Goal: Task Accomplishment & Management: Use online tool/utility

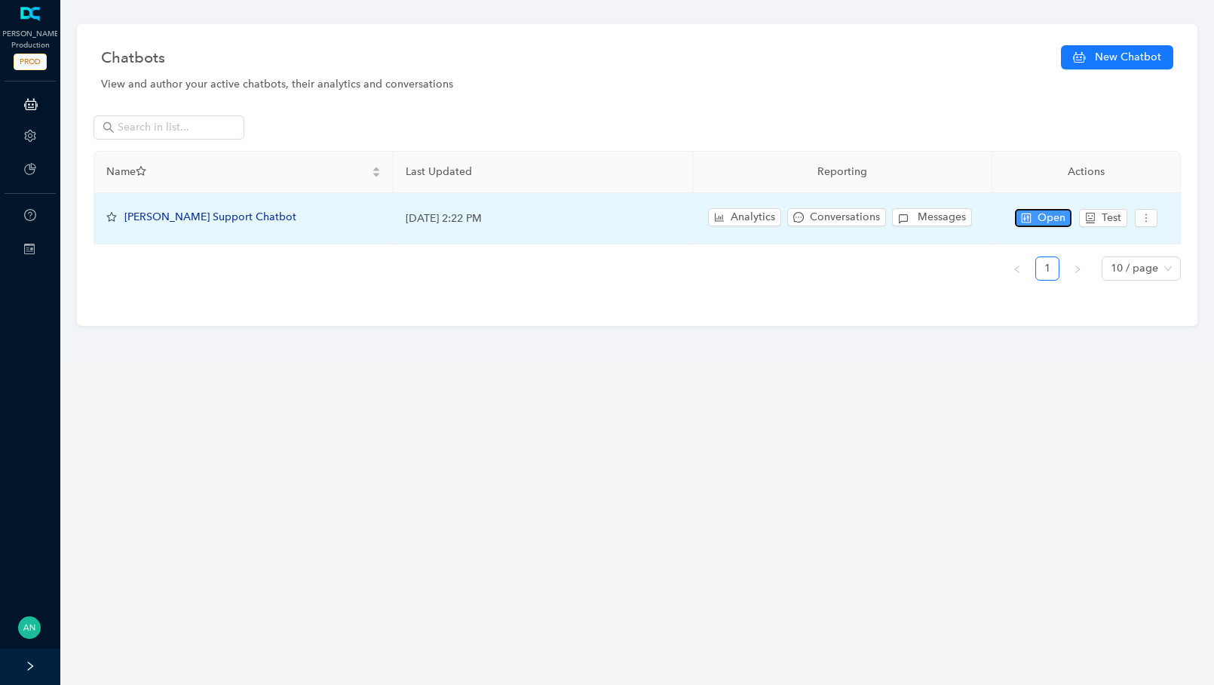
click at [1031, 213] on icon "control" at bounding box center [1026, 218] width 11 height 11
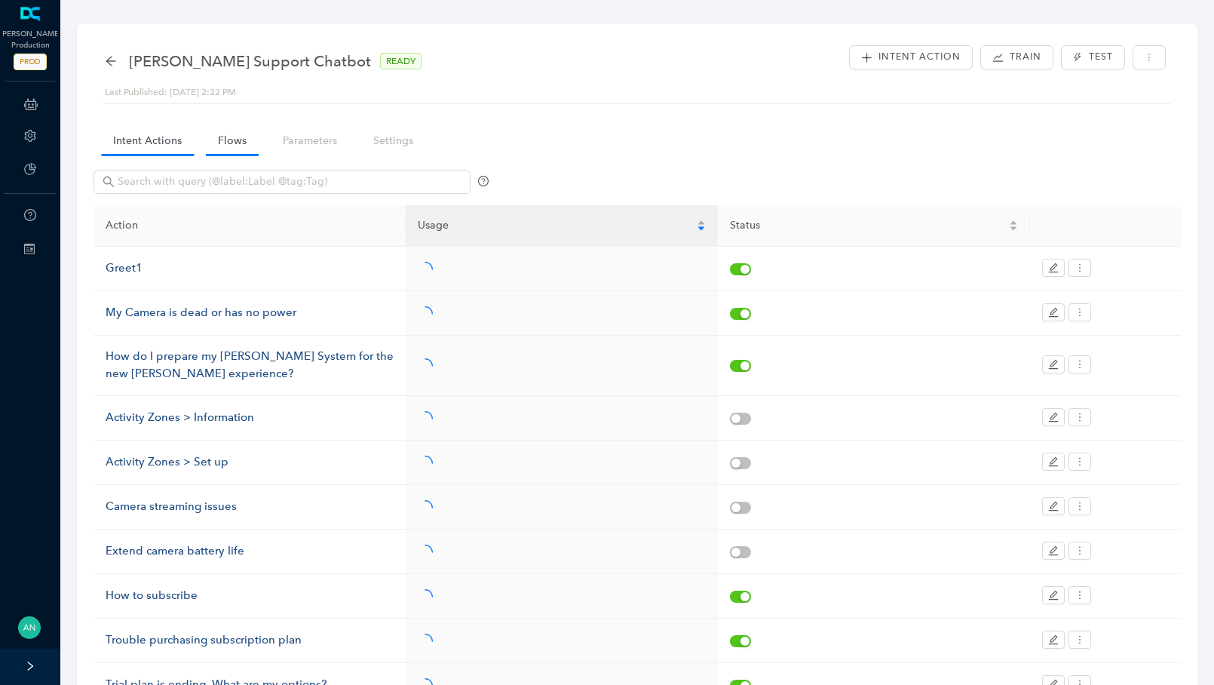
click at [239, 142] on link "Flows" at bounding box center [232, 141] width 53 height 28
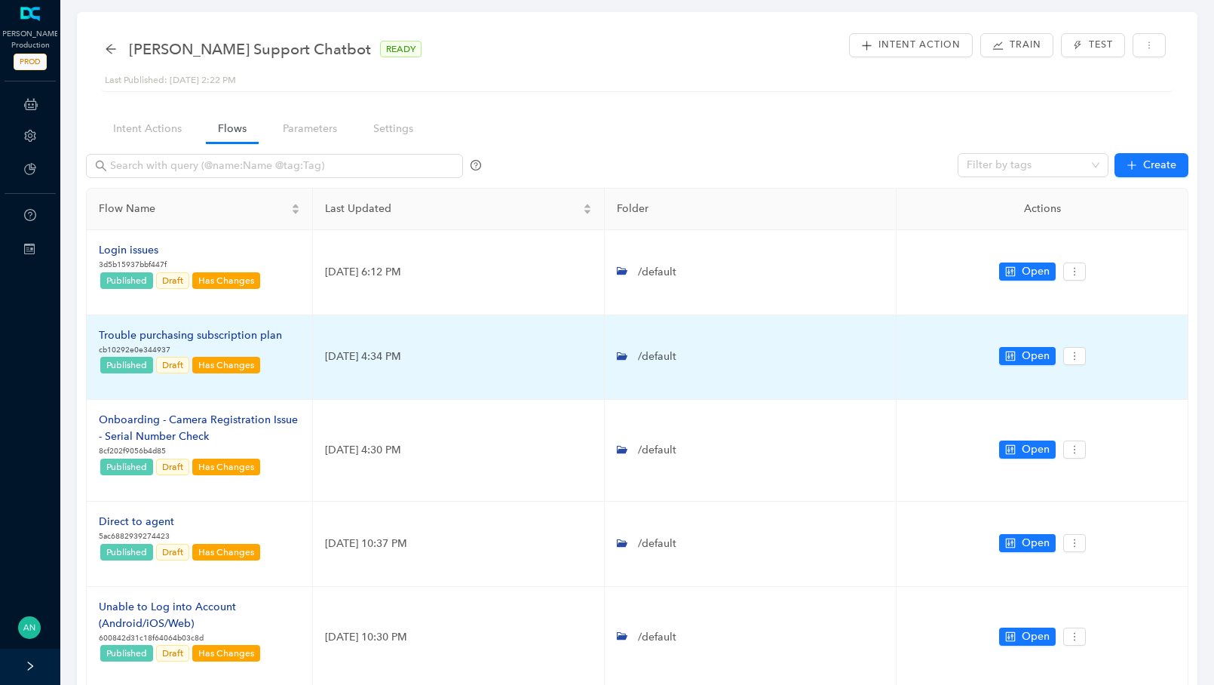
scroll to position [17, 0]
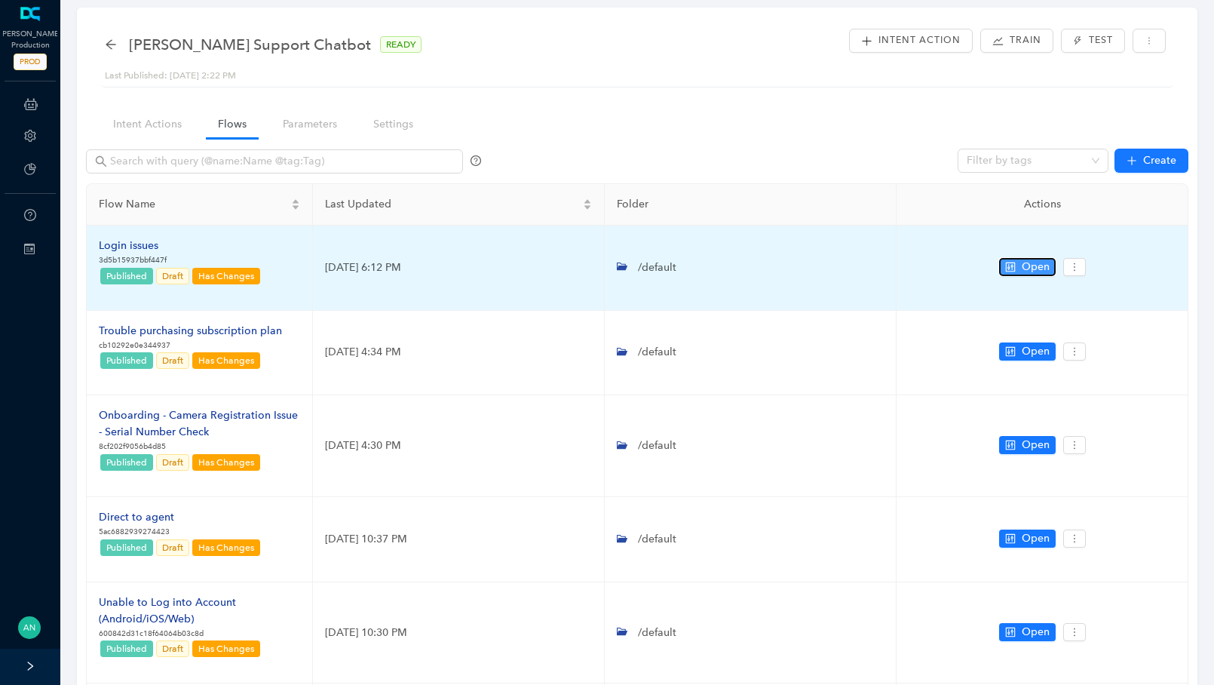
click at [1022, 264] on span "Open" at bounding box center [1036, 267] width 28 height 17
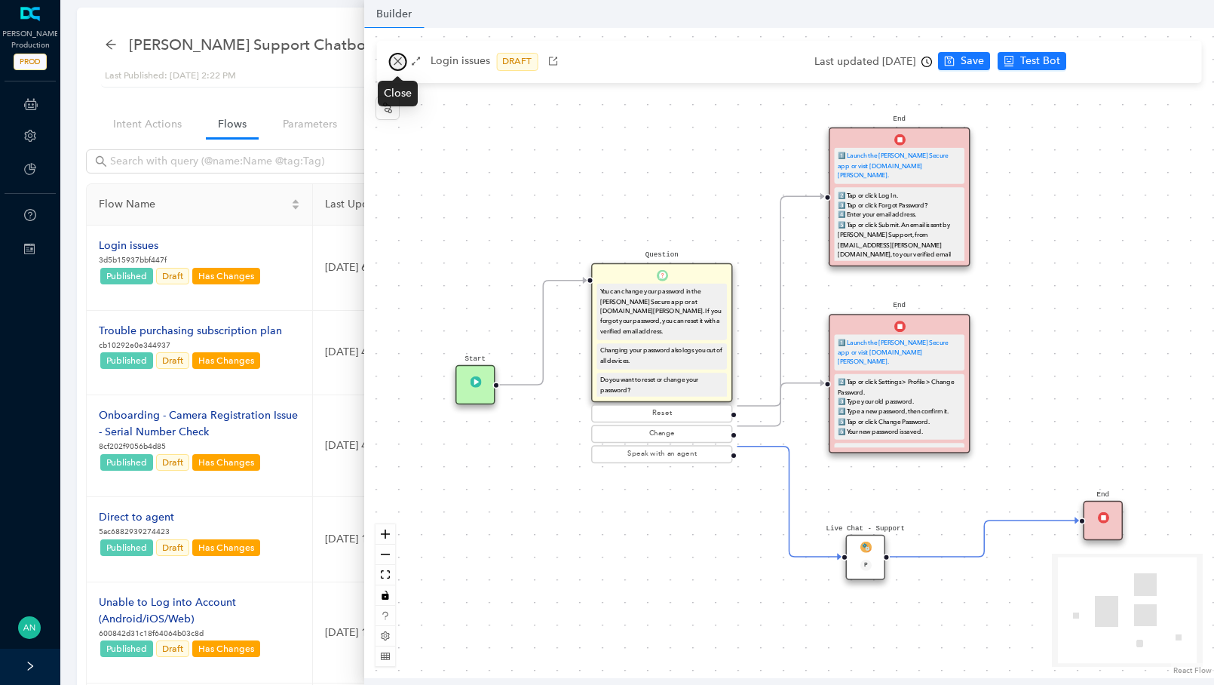
click at [388, 60] on button "button" at bounding box center [397, 62] width 18 height 18
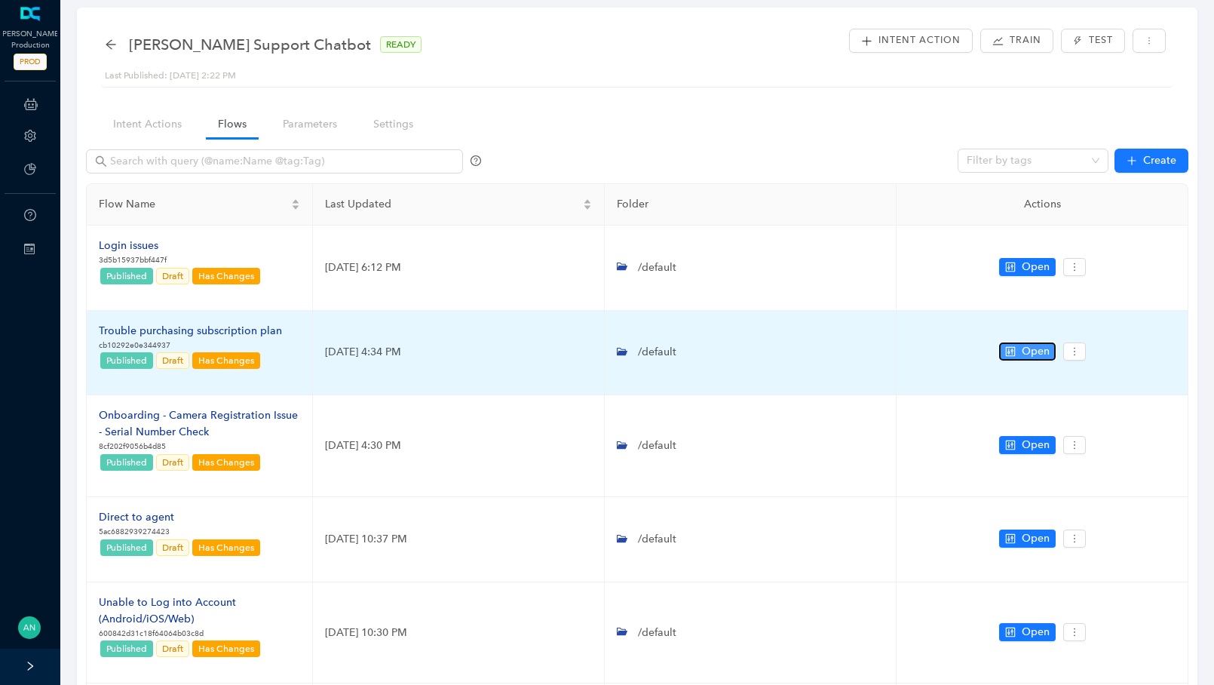
click at [1021, 352] on button "Open" at bounding box center [1027, 351] width 57 height 18
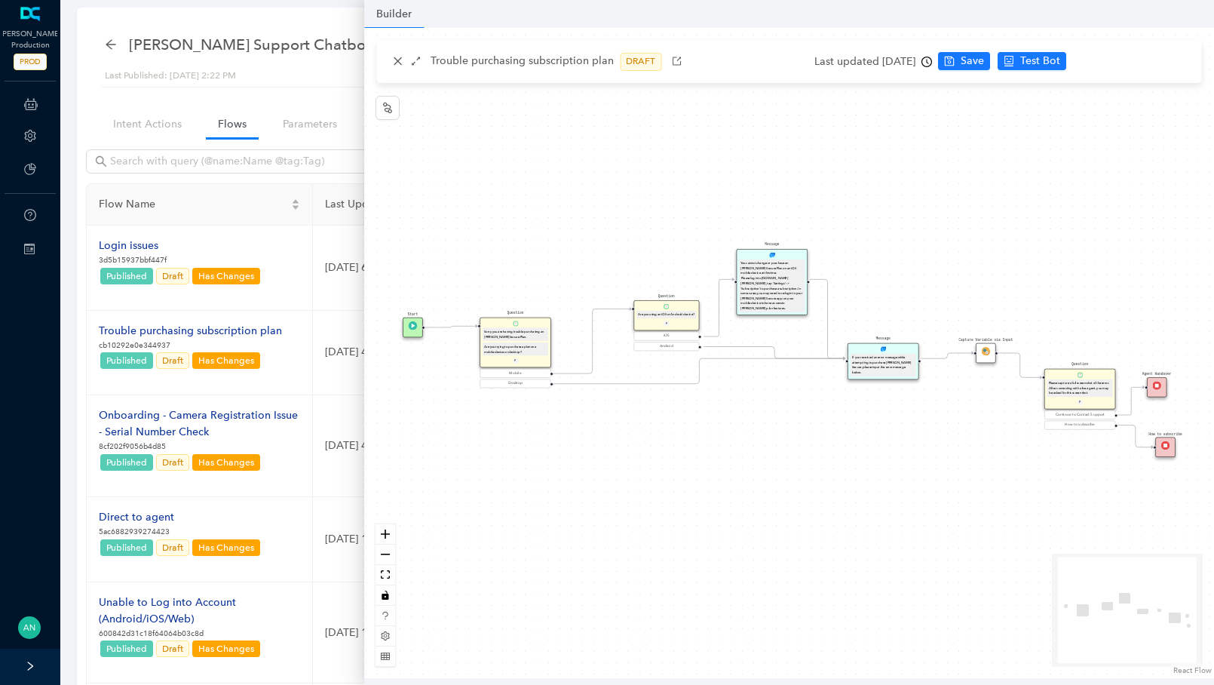
click at [873, 361] on div "If you received an error message while attempting to purchase [PERSON_NAME] Sec…" at bounding box center [883, 365] width 63 height 20
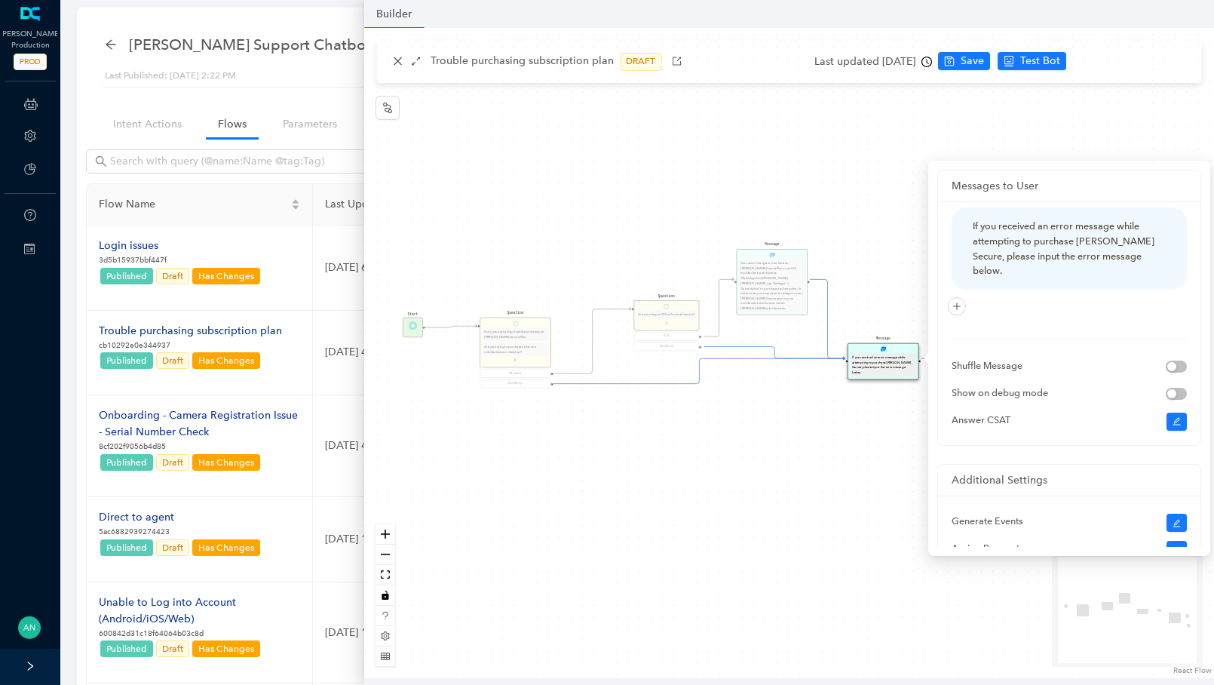
click at [930, 246] on div "Messages to User If you received an error message while attempting to purchase …" at bounding box center [1070, 358] width 282 height 395
click at [914, 188] on div "Start Question Sorry you are having trouble purchasing an [PERSON_NAME] Secure …" at bounding box center [789, 353] width 850 height 650
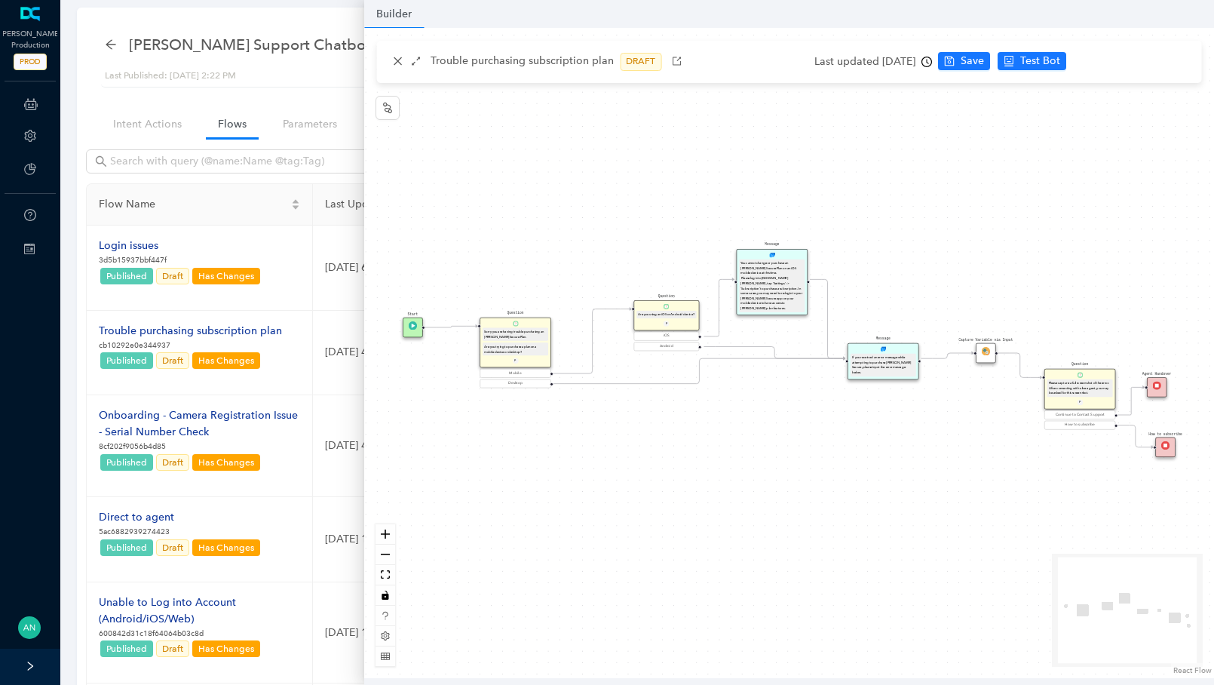
click at [987, 350] on img at bounding box center [986, 351] width 8 height 8
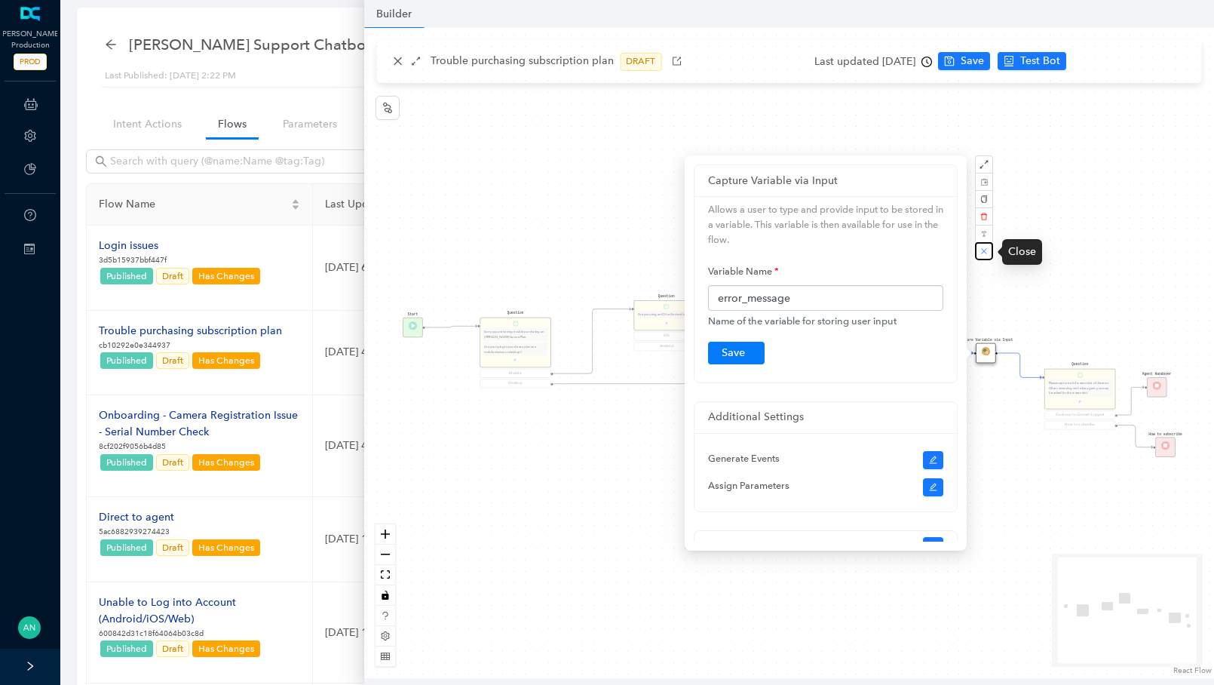
click at [983, 244] on button "button" at bounding box center [984, 251] width 18 height 18
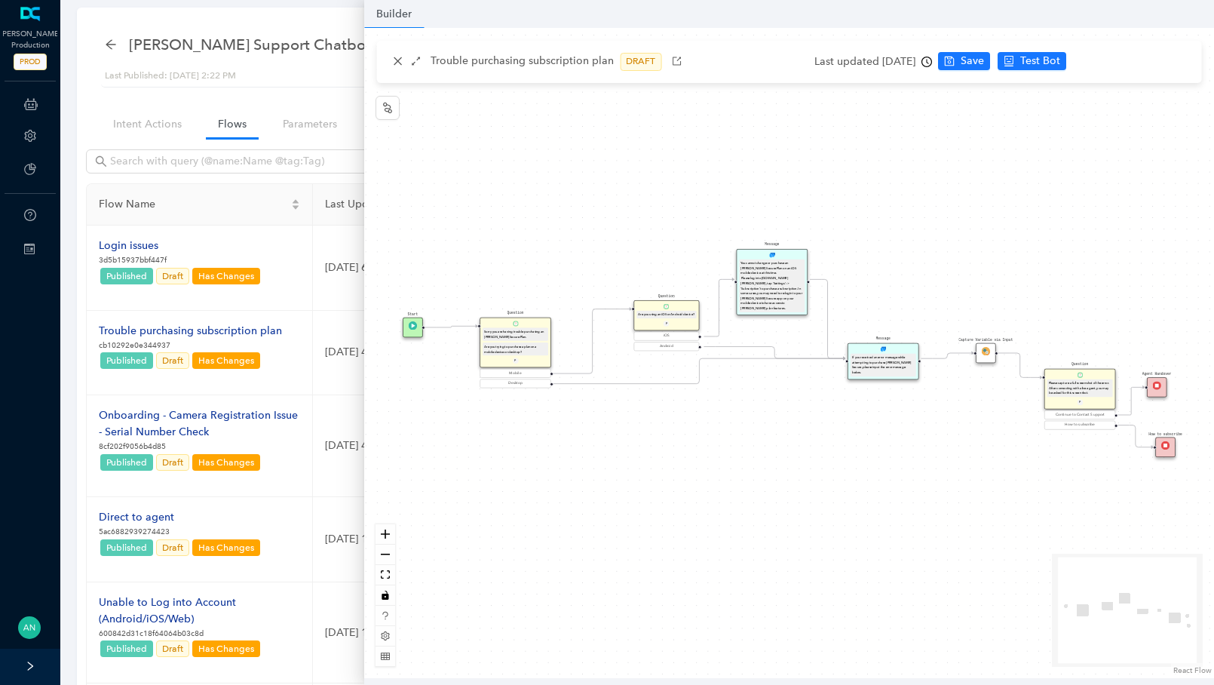
click at [1067, 372] on div "Question Please capture a full screen-shot of the error. After connecting with …" at bounding box center [1081, 389] width 72 height 41
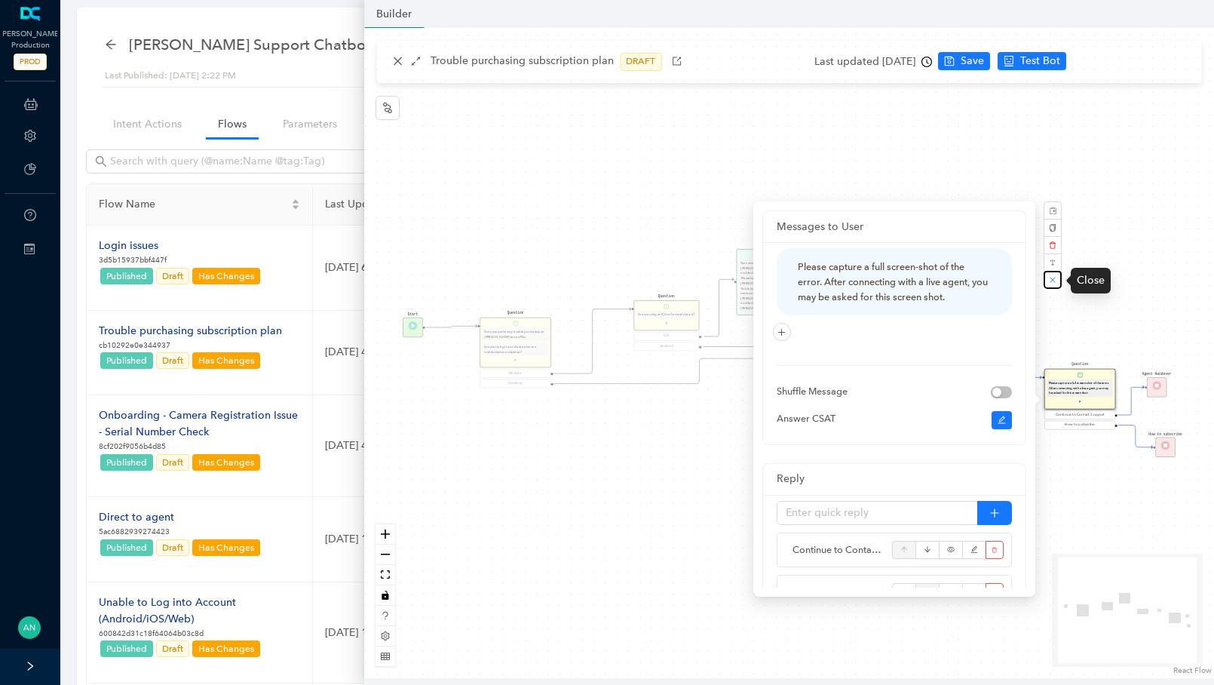
click at [1047, 278] on button "button" at bounding box center [1053, 280] width 18 height 18
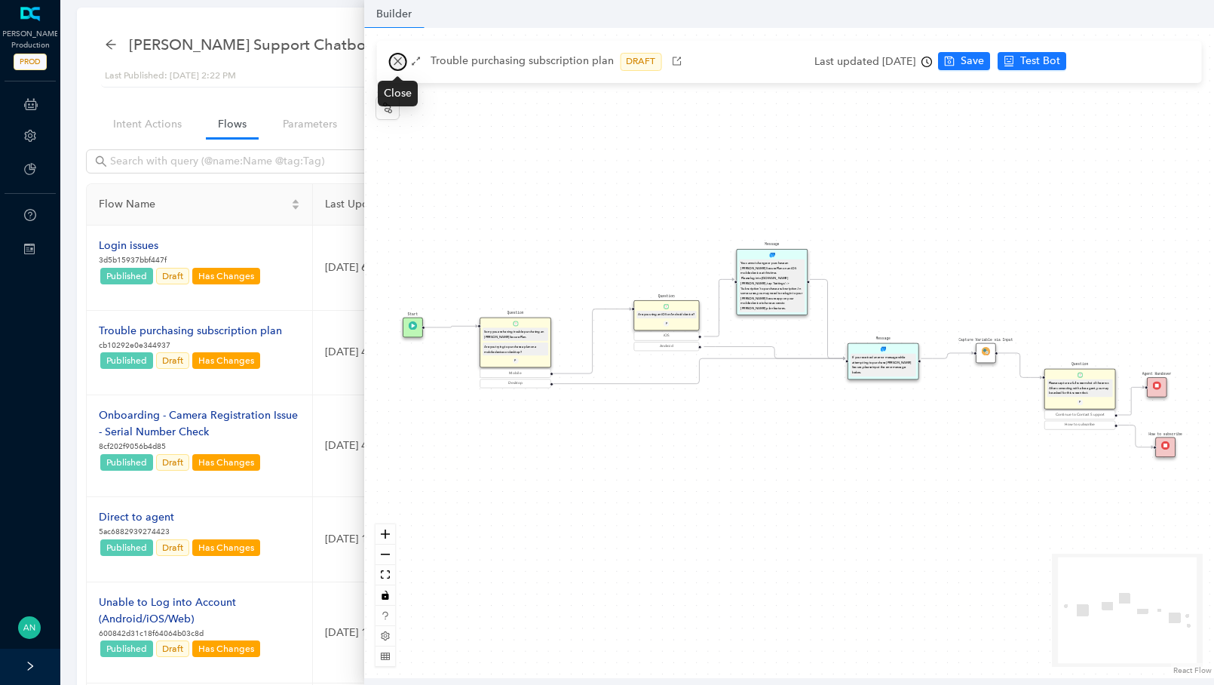
click at [398, 62] on icon "close" at bounding box center [397, 61] width 11 height 11
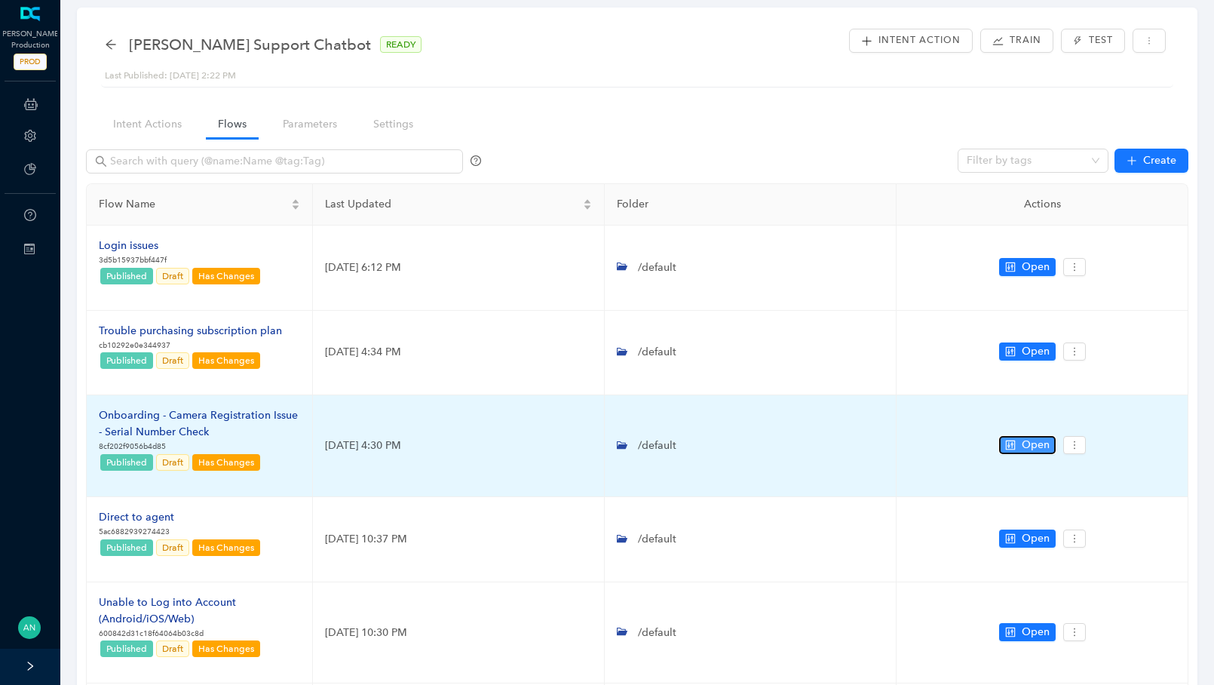
click at [1005, 447] on icon "control" at bounding box center [1010, 445] width 11 height 11
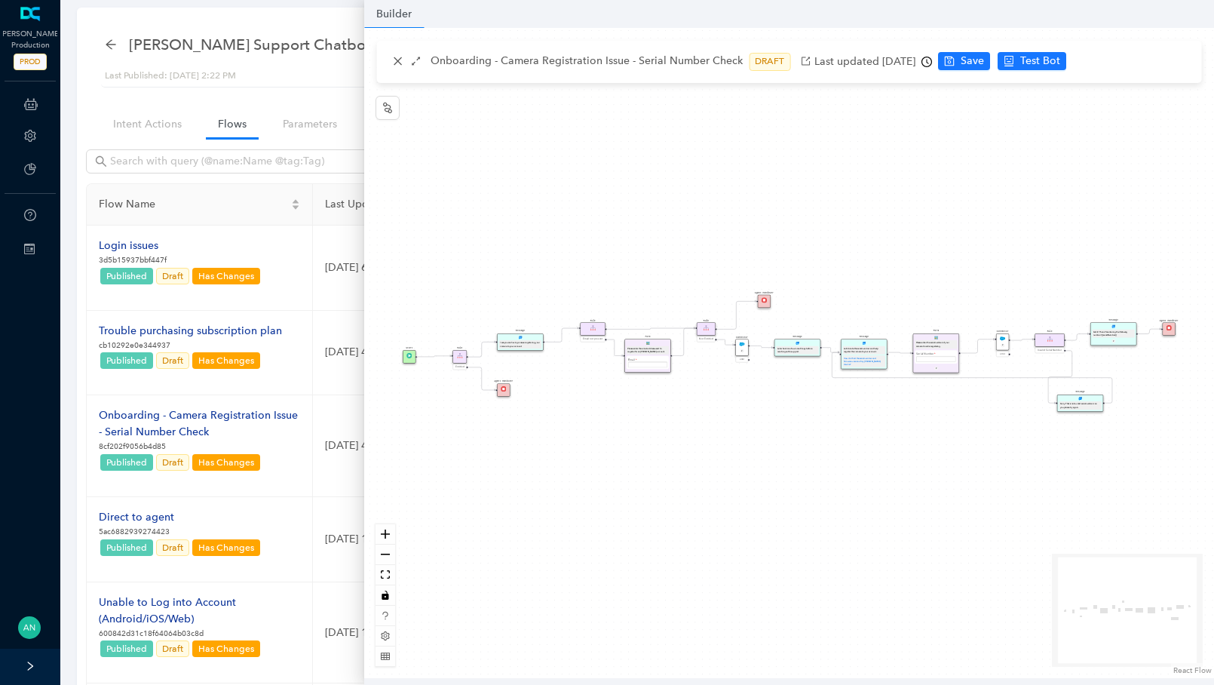
click at [743, 347] on div "Connector P" at bounding box center [741, 347] width 13 height 17
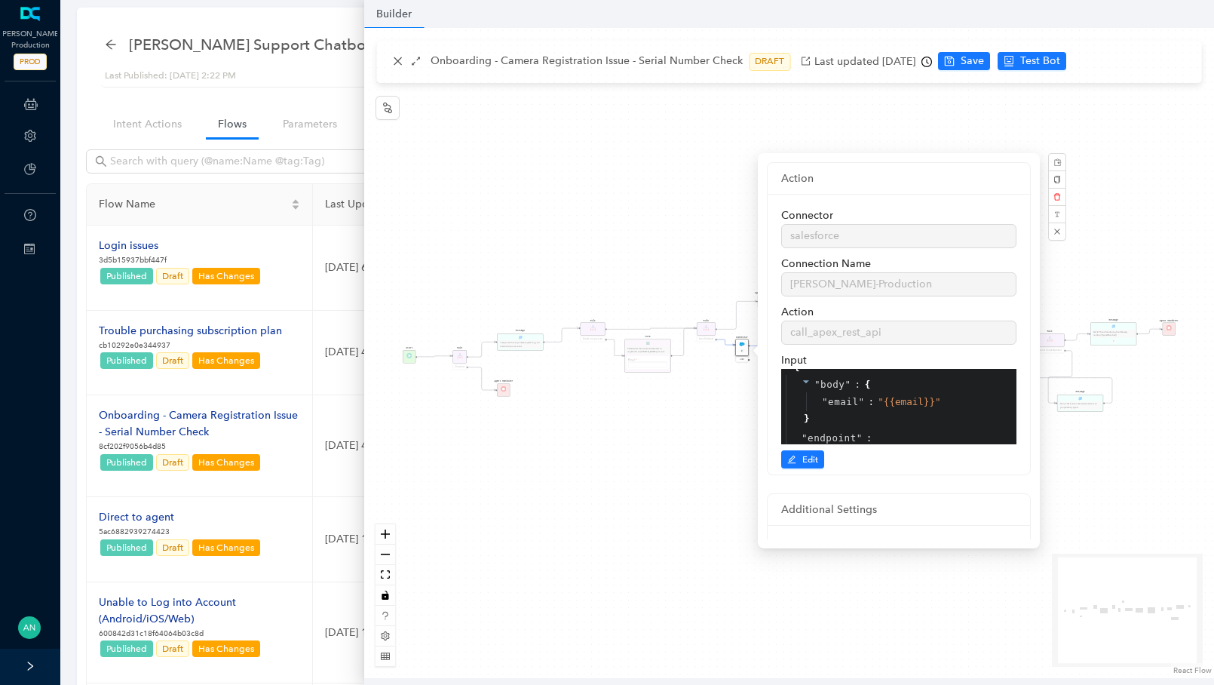
scroll to position [0, 0]
click at [1064, 228] on button "button" at bounding box center [1057, 232] width 18 height 18
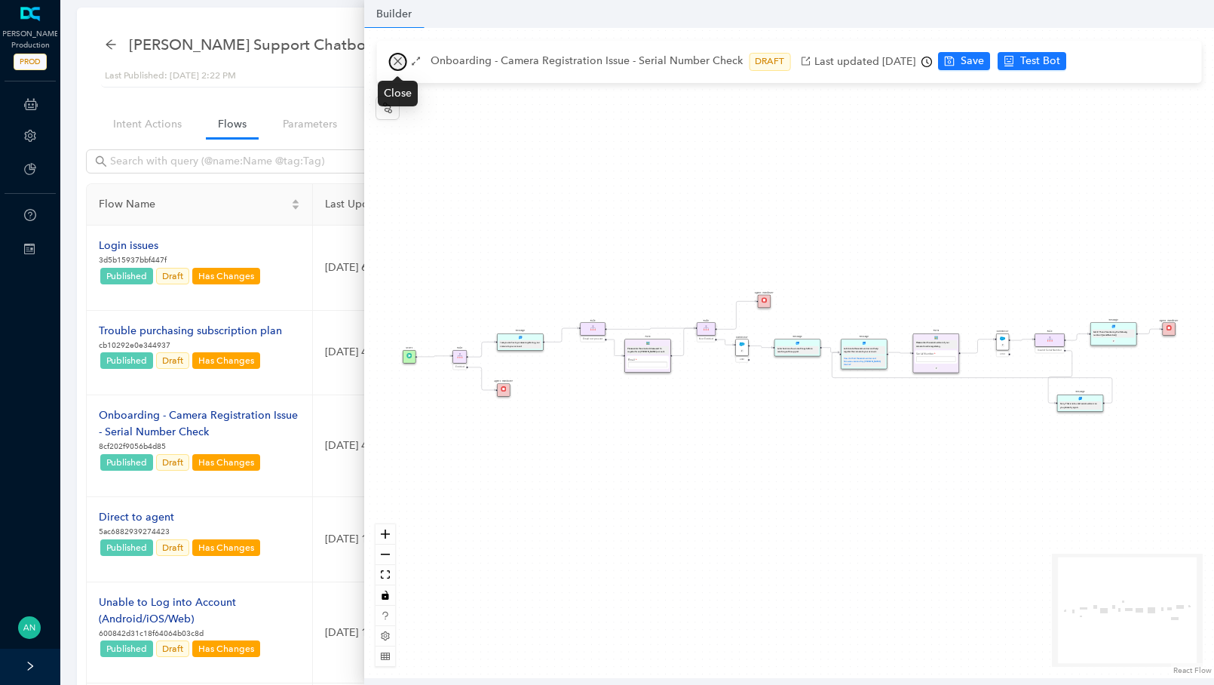
click at [398, 63] on icon "close" at bounding box center [397, 61] width 11 height 11
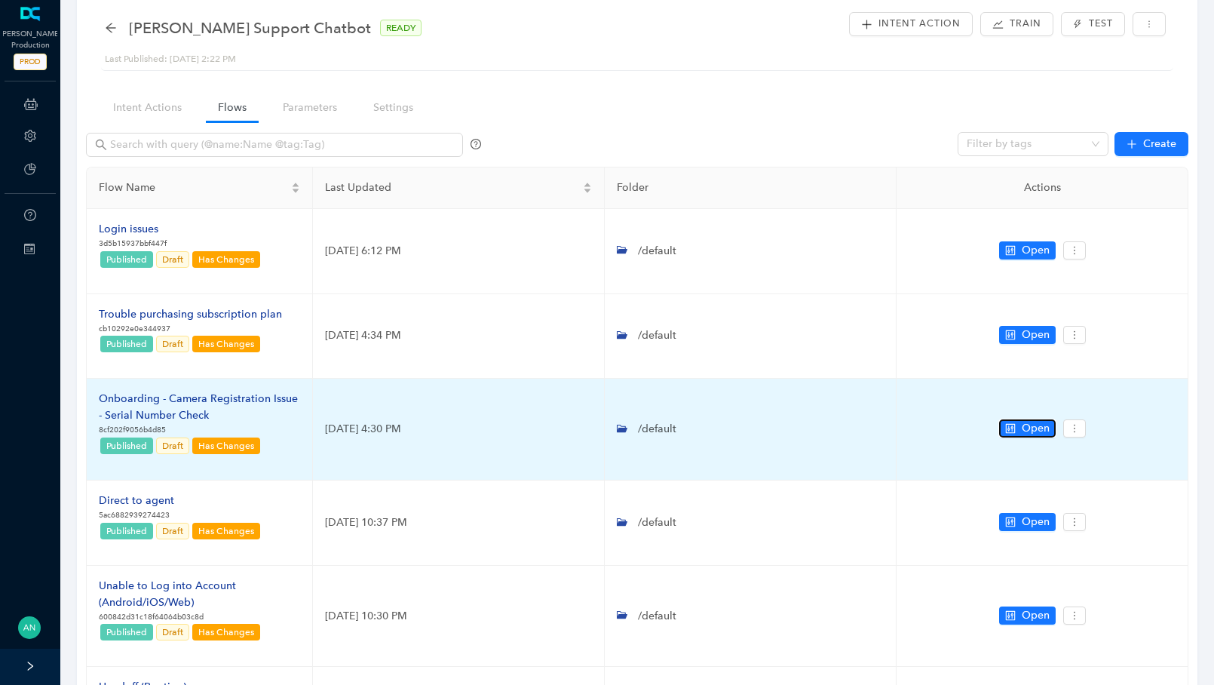
scroll to position [40, 0]
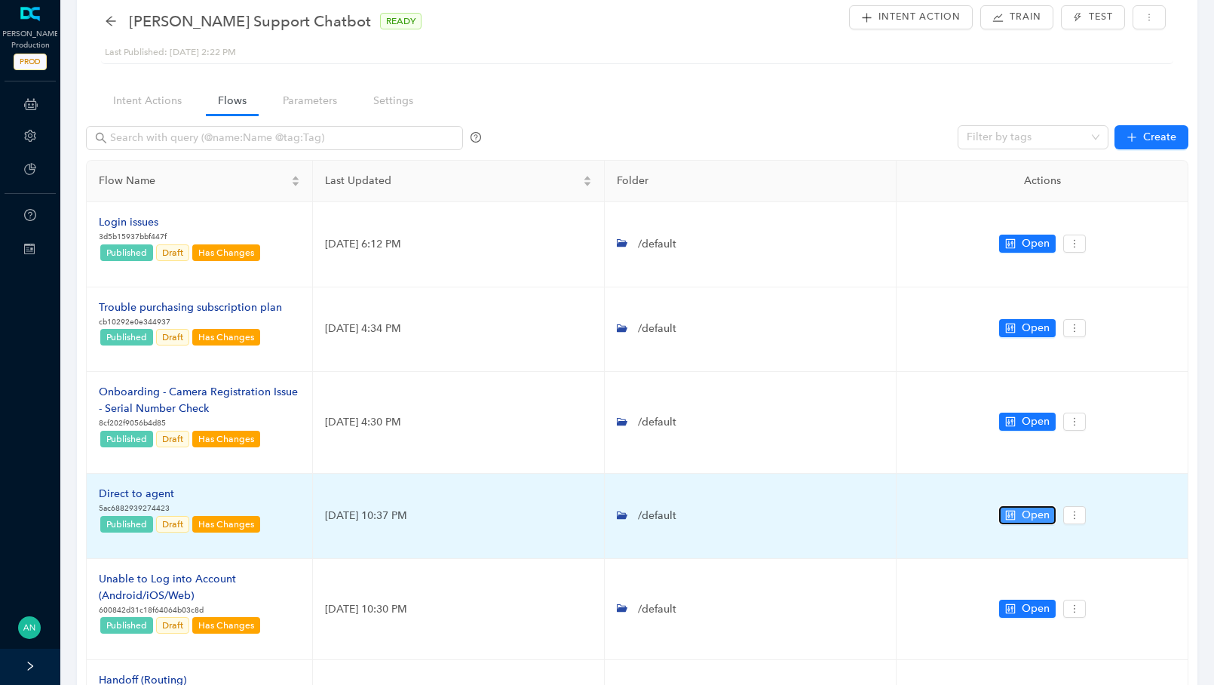
click at [1018, 517] on button "Open" at bounding box center [1027, 515] width 57 height 18
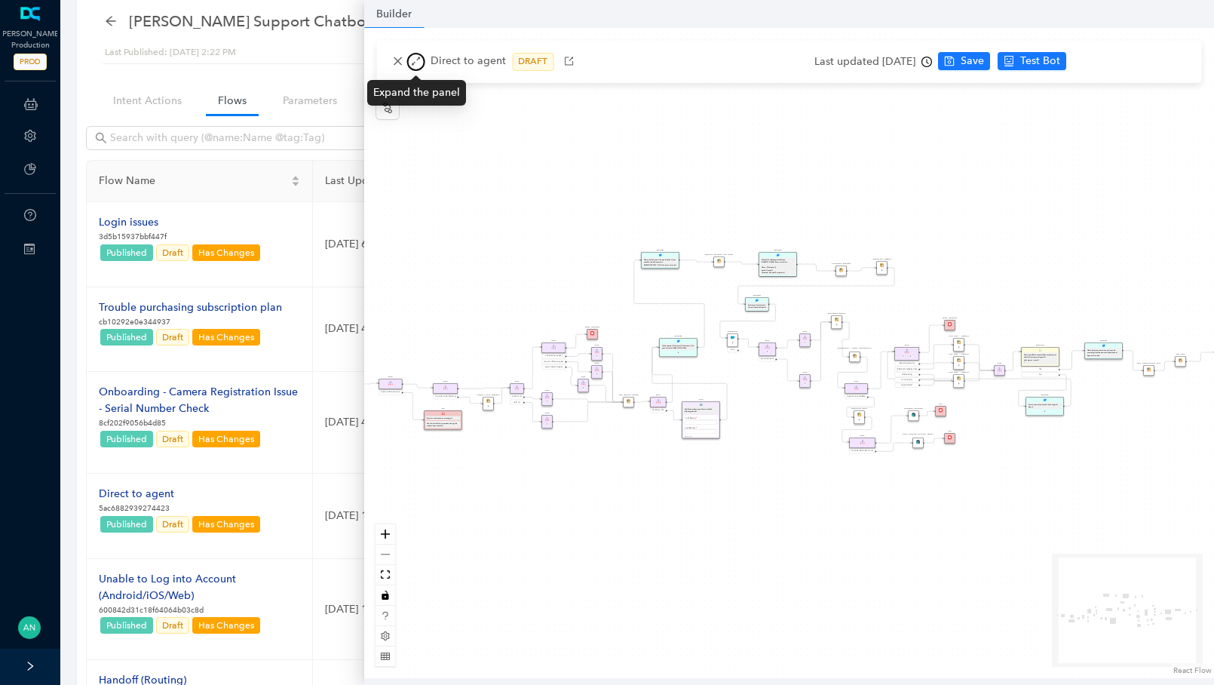
click at [413, 67] on button "button" at bounding box center [416, 62] width 18 height 18
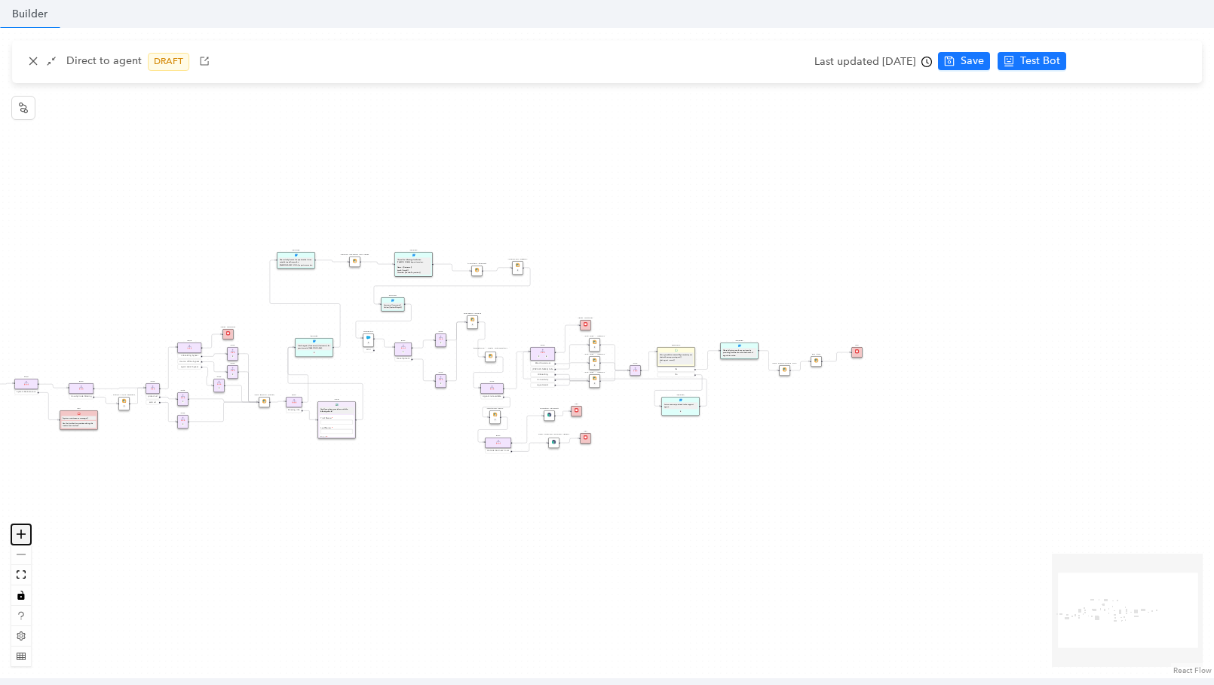
click at [16, 538] on button "zoom in" at bounding box center [21, 534] width 20 height 20
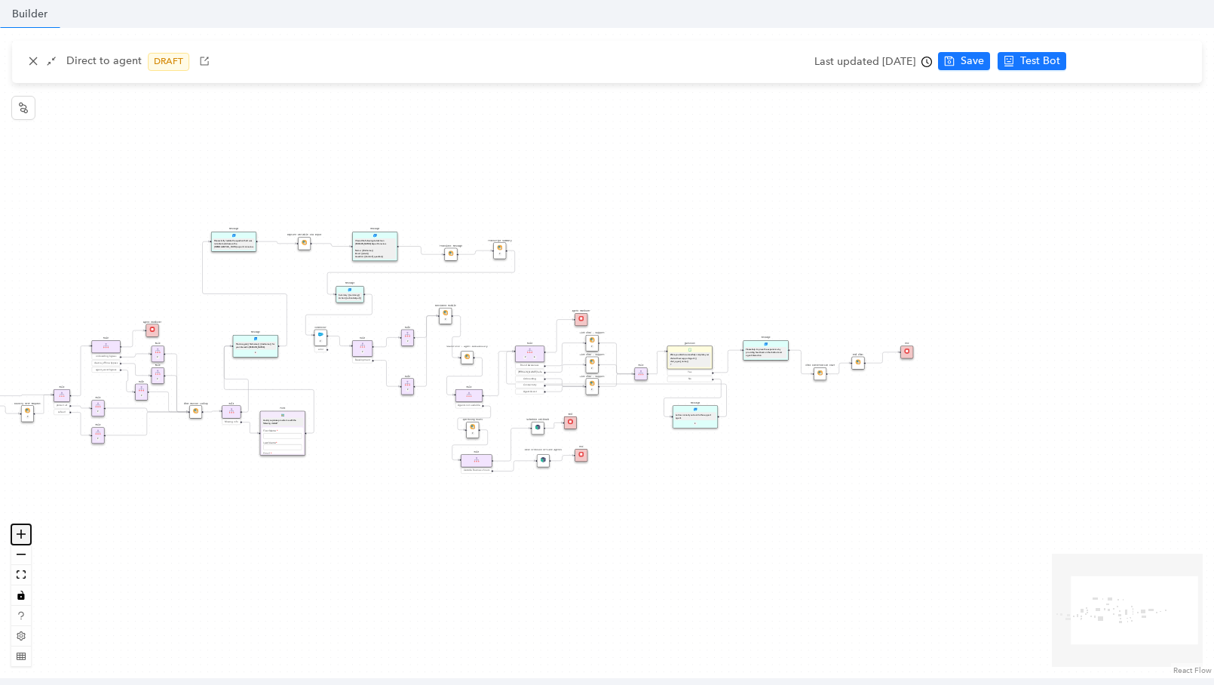
click at [16, 538] on button "zoom in" at bounding box center [21, 534] width 20 height 20
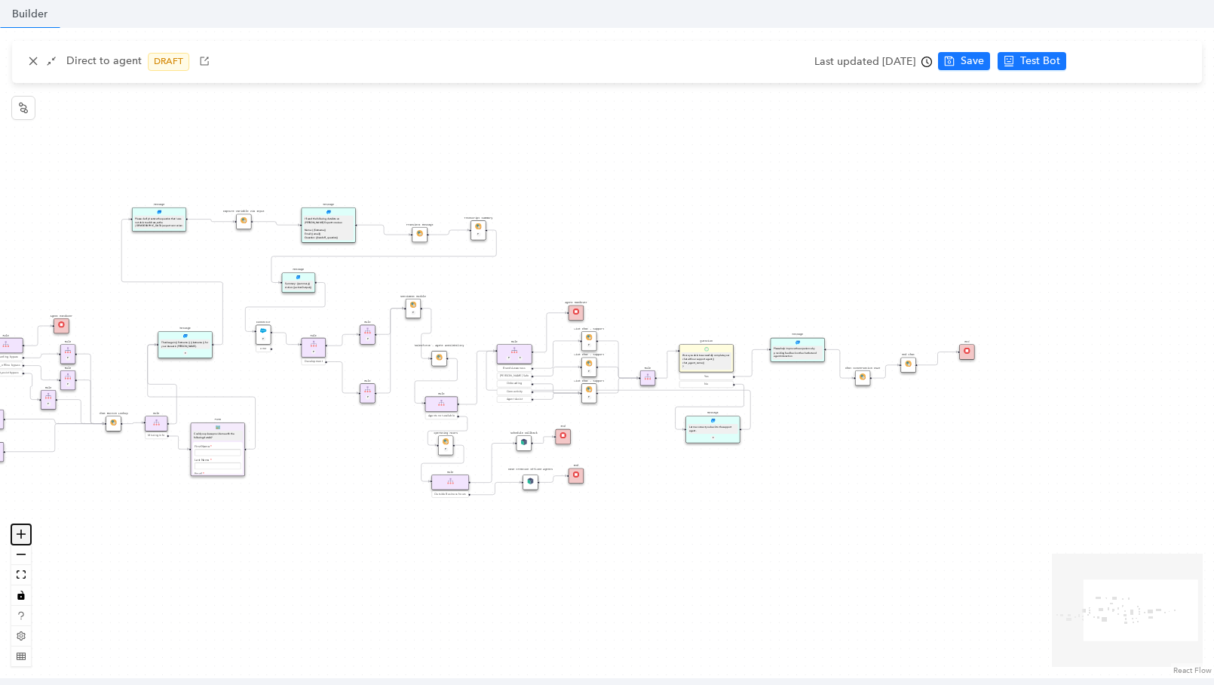
click at [16, 538] on button "zoom in" at bounding box center [21, 534] width 20 height 20
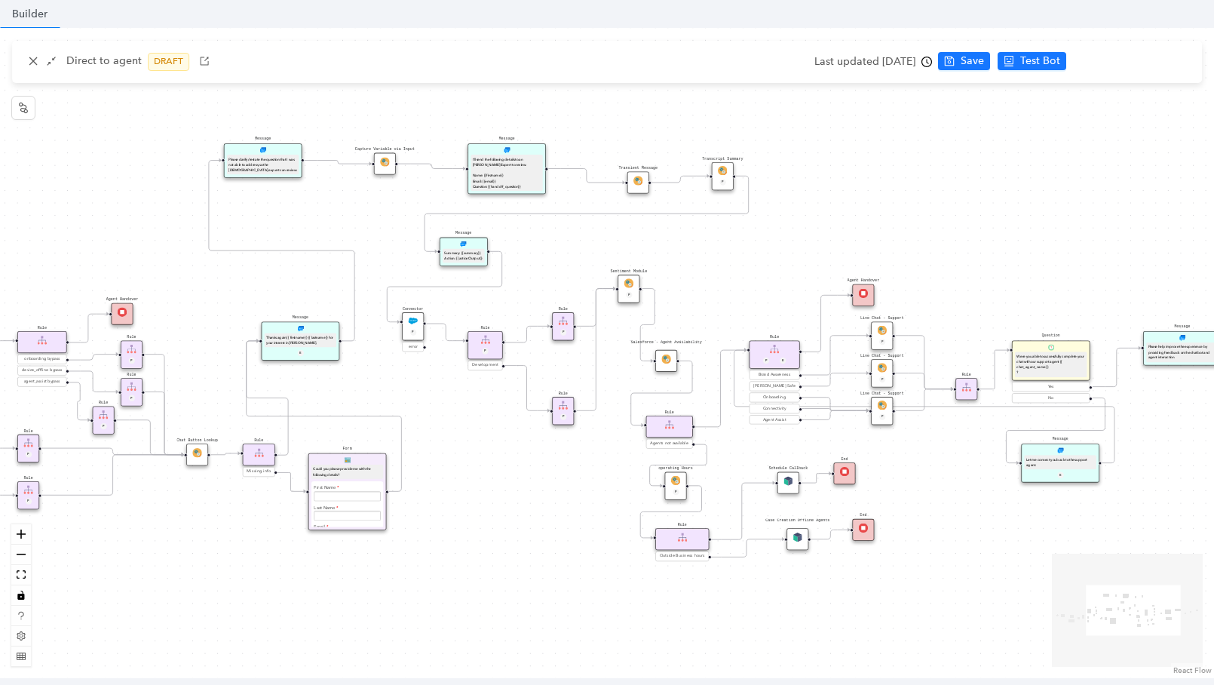
drag, startPoint x: 500, startPoint y: 215, endPoint x: 909, endPoint y: 236, distance: 409.4
click at [909, 236] on div "operating Hours P Sentiment Module P Question Were you able to successfully com…" at bounding box center [607, 353] width 1214 height 650
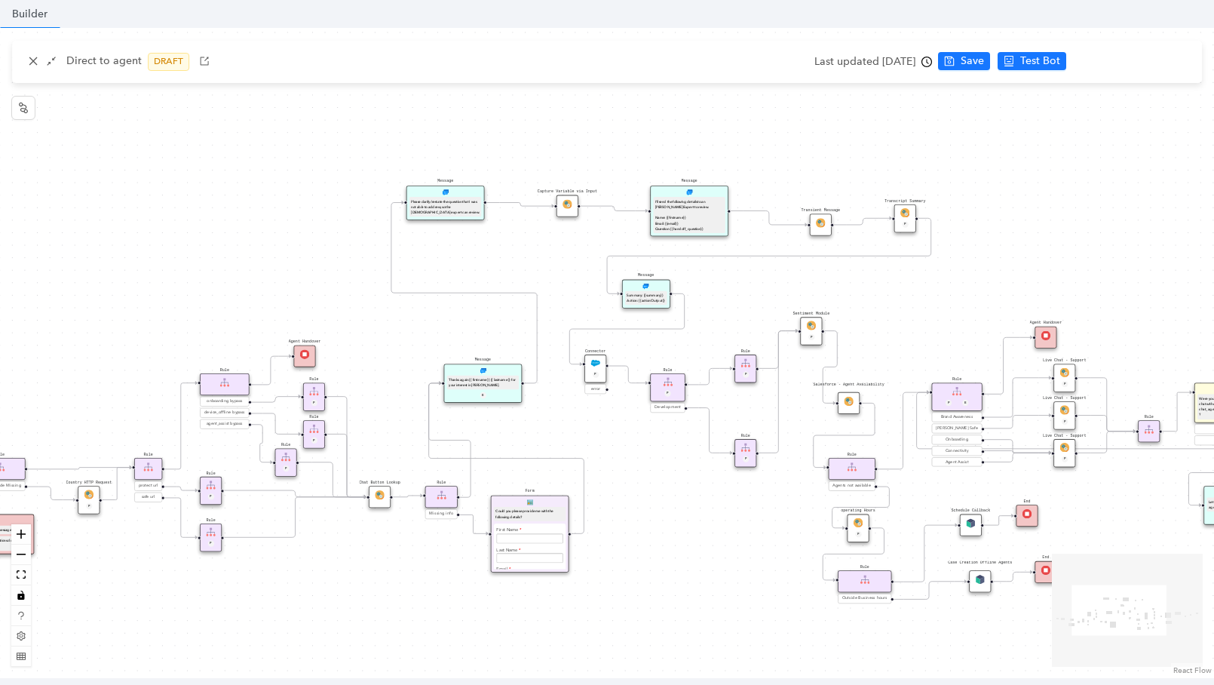
drag, startPoint x: 909, startPoint y: 236, endPoint x: 984, endPoint y: 257, distance: 77.6
click at [984, 257] on div "operating Hours P Sentiment Module P Question Were you able to successfully com…" at bounding box center [607, 353] width 1214 height 650
click at [904, 214] on img at bounding box center [905, 212] width 9 height 9
click at [905, 219] on div "Transcript Summary P" at bounding box center [906, 218] width 22 height 28
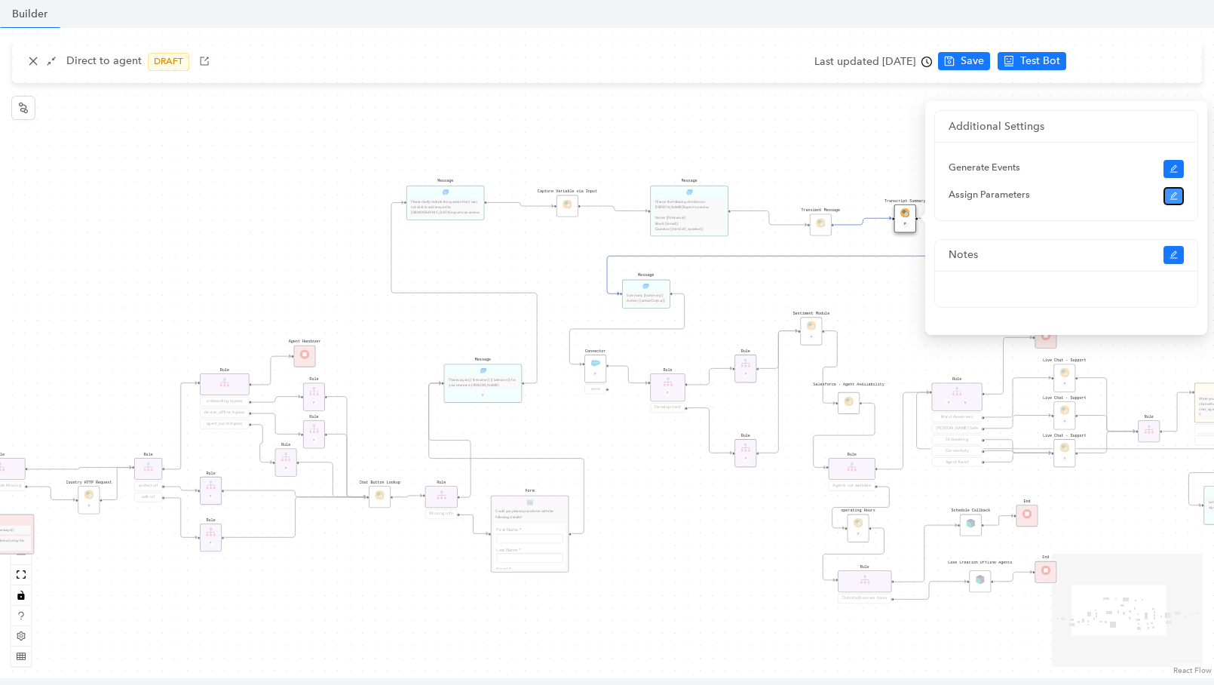
click at [1171, 194] on icon "edit" at bounding box center [1174, 196] width 9 height 9
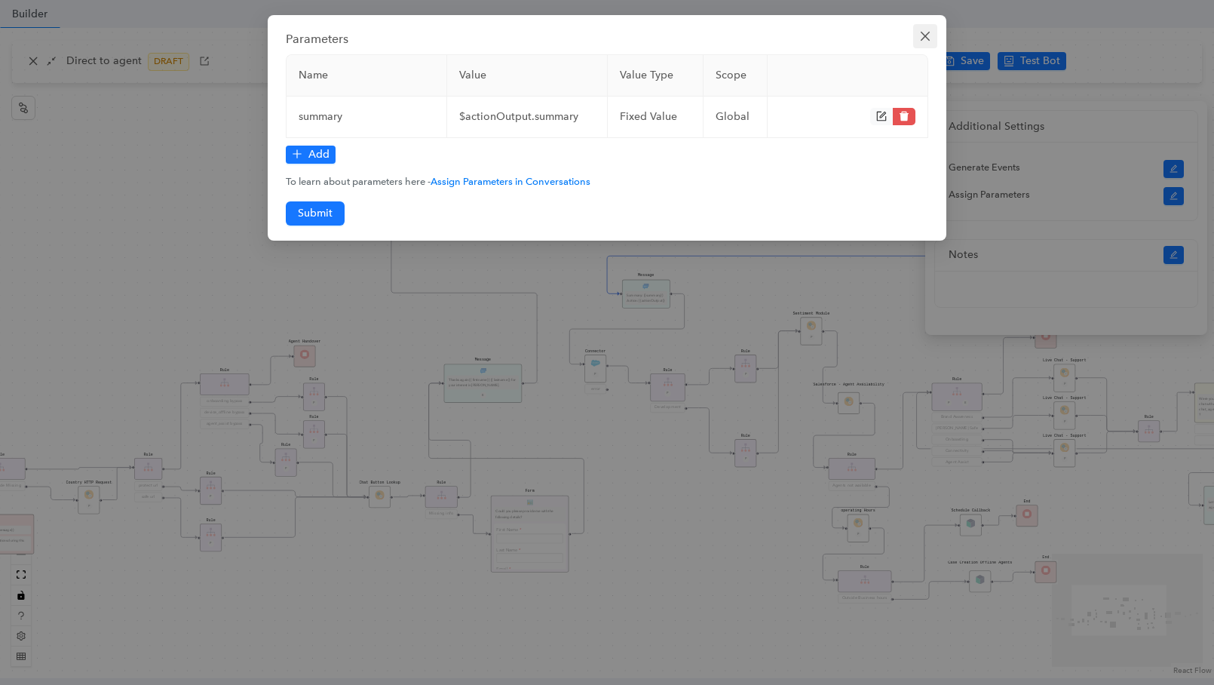
click at [932, 39] on span "Close" at bounding box center [925, 36] width 24 height 12
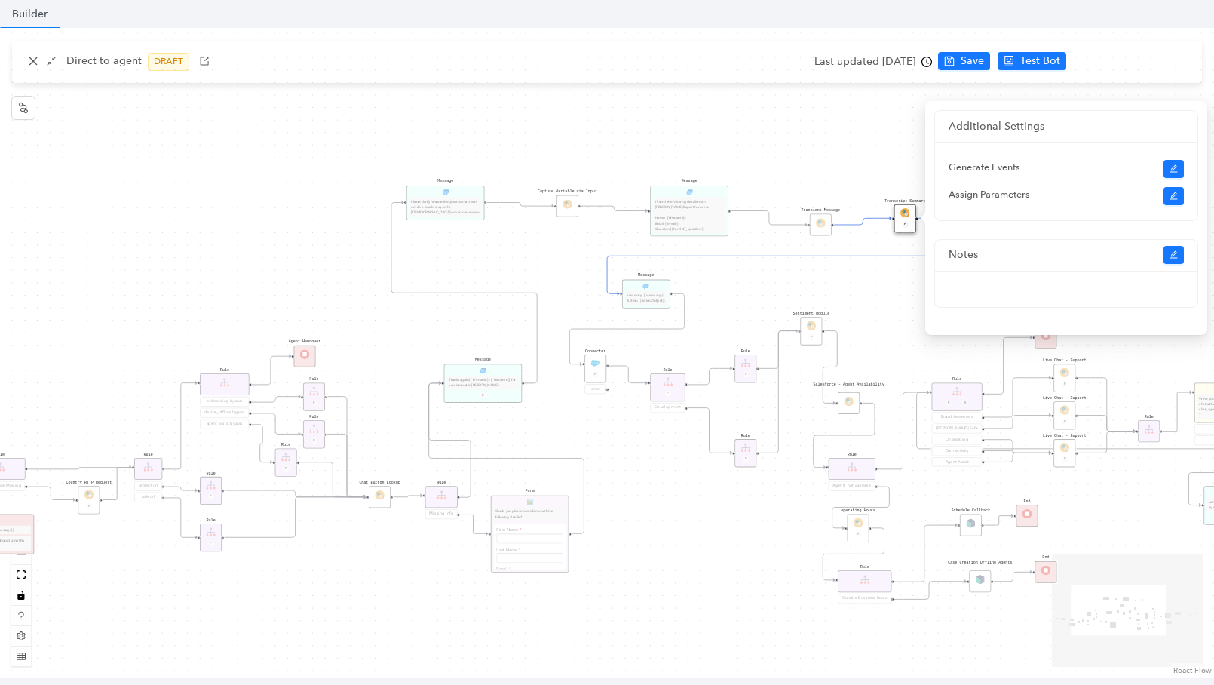
click at [904, 231] on div "Transcript Summary P" at bounding box center [906, 218] width 22 height 28
click at [1177, 198] on icon "edit" at bounding box center [1174, 196] width 9 height 9
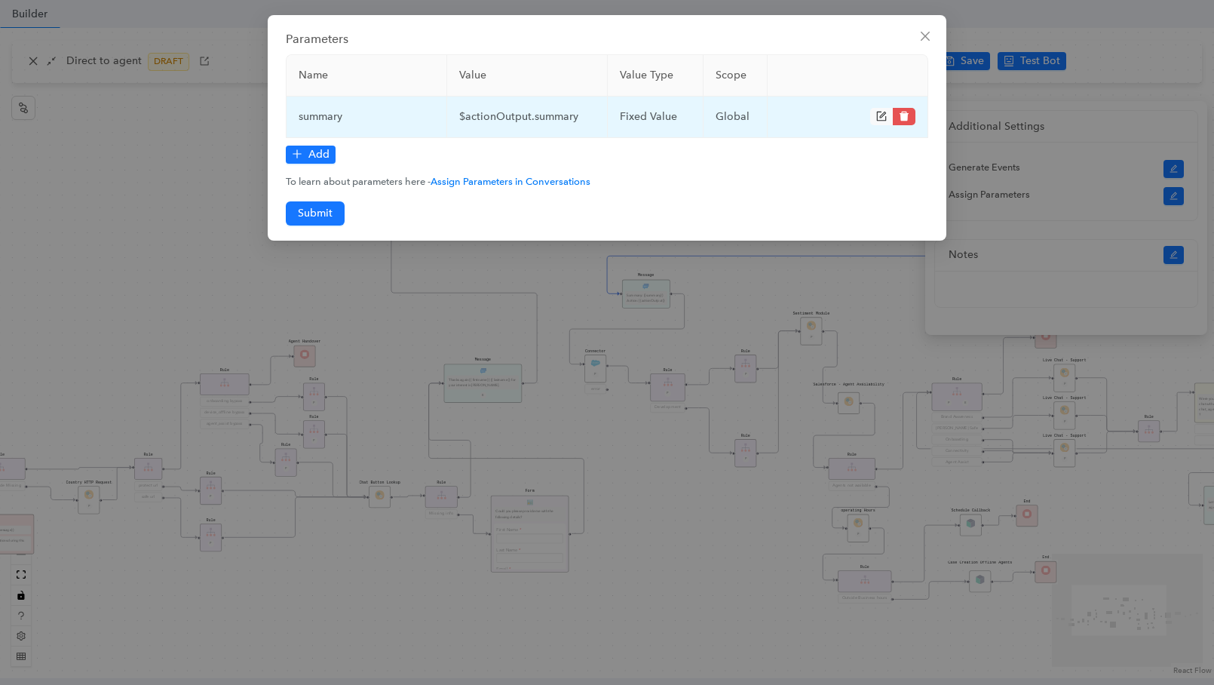
drag, startPoint x: 372, startPoint y: 116, endPoint x: 344, endPoint y: 118, distance: 28.0
click at [344, 118] on td "summary" at bounding box center [367, 117] width 161 height 41
click at [877, 112] on icon "form" at bounding box center [882, 117] width 10 height 10
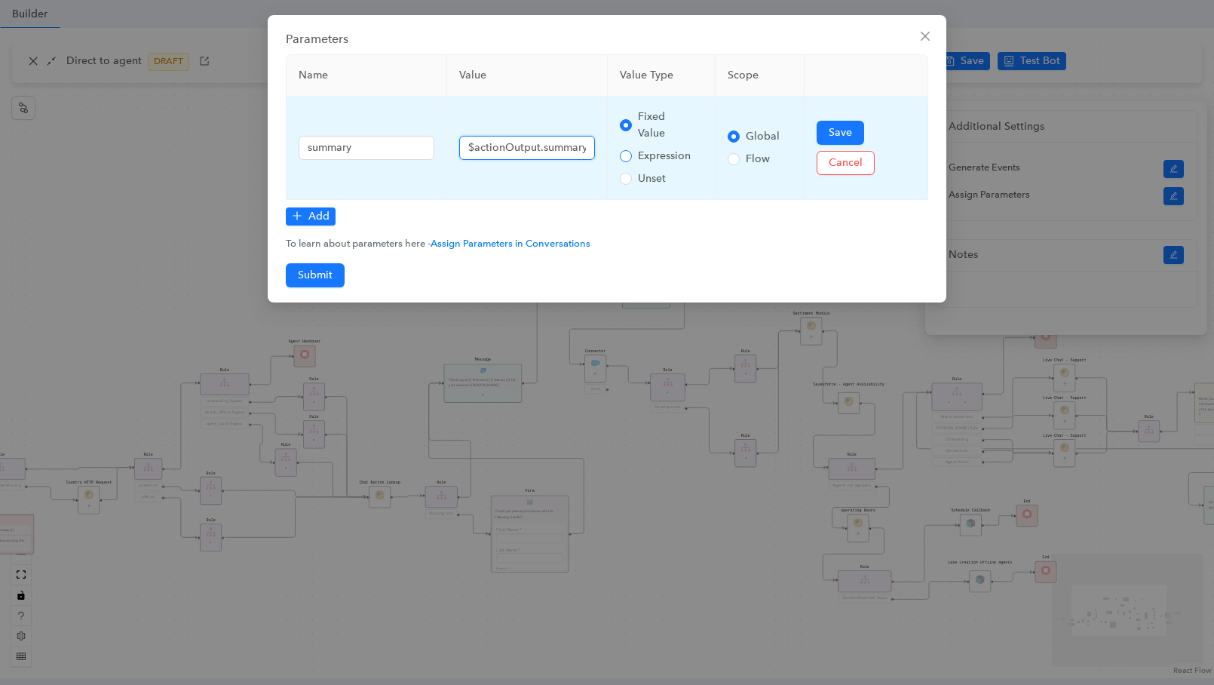
scroll to position [0, 0]
drag, startPoint x: 466, startPoint y: 146, endPoint x: 633, endPoint y: 152, distance: 166.8
click at [634, 152] on tr "summary $actionOutput.summary Fixed Value Expression Unset Global Flow Save Can…" at bounding box center [608, 148] width 642 height 103
